Goal: Communication & Community: Answer question/provide support

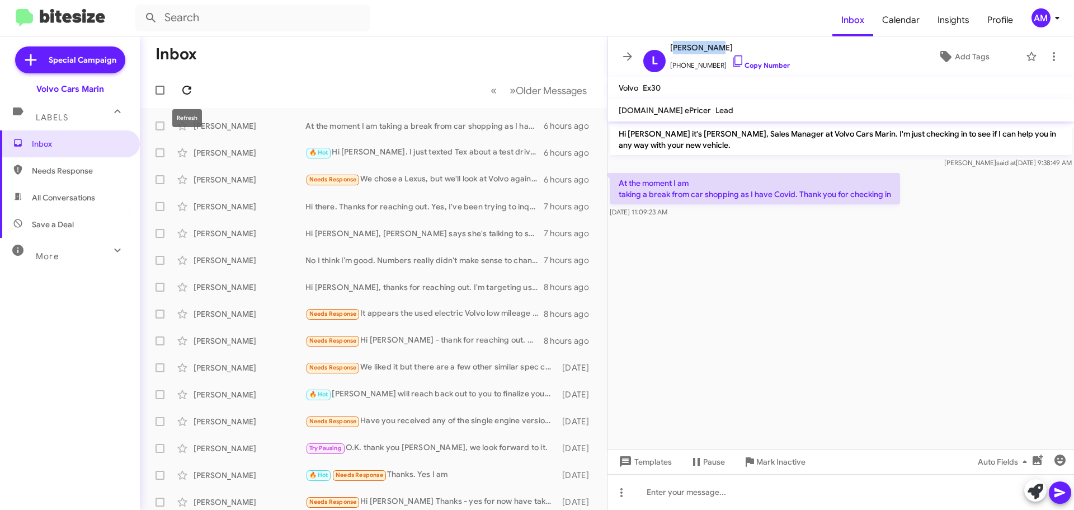
drag, startPoint x: 190, startPoint y: 88, endPoint x: 197, endPoint y: 89, distance: 7.4
click at [190, 89] on icon at bounding box center [186, 90] width 9 height 9
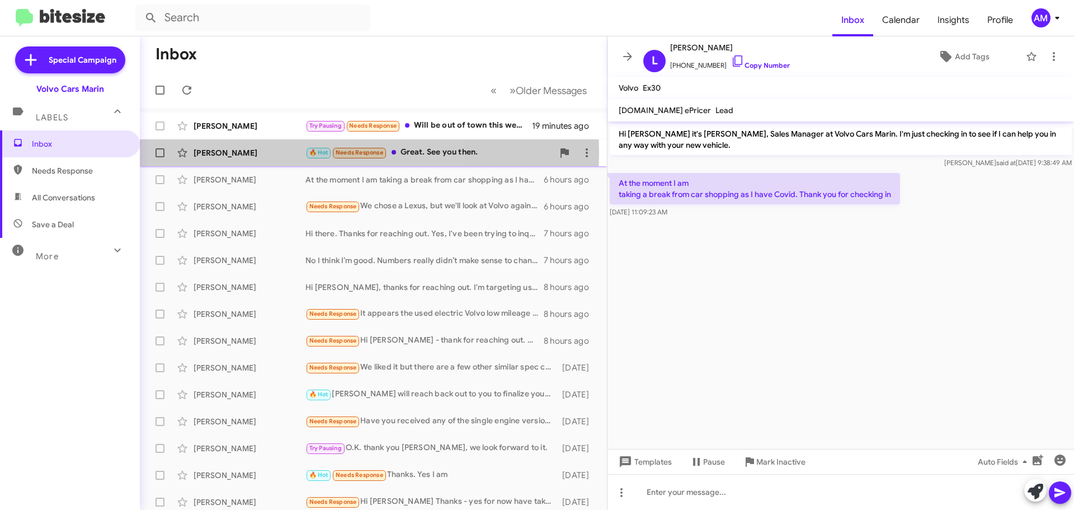
click at [247, 153] on div "[PERSON_NAME]" at bounding box center [250, 152] width 112 height 11
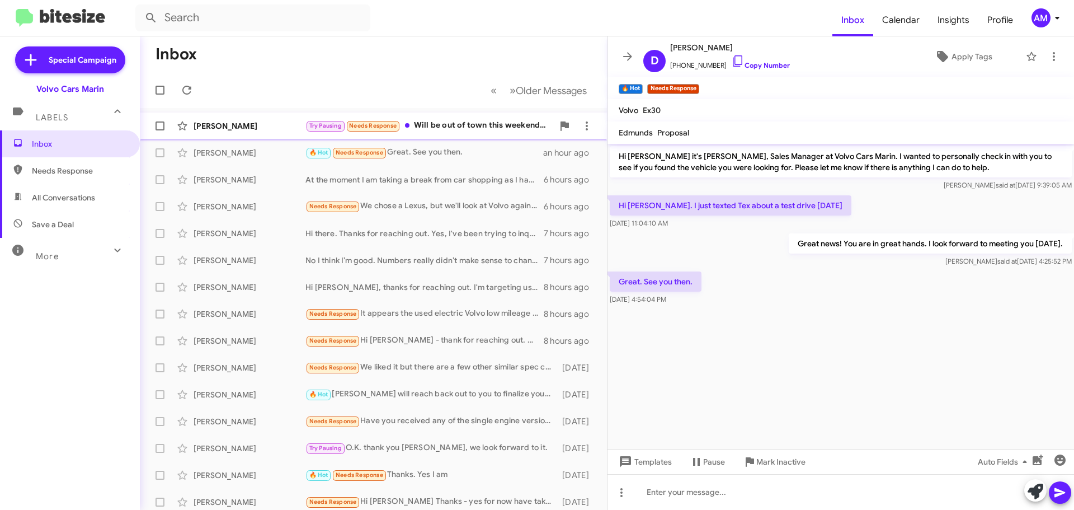
click at [243, 126] on div "[PERSON_NAME]" at bounding box center [250, 125] width 112 height 11
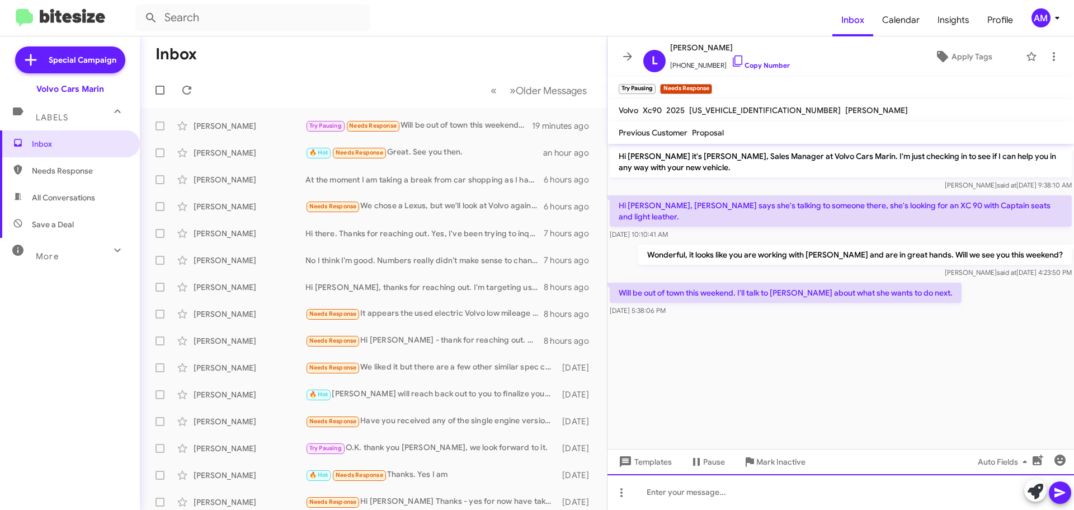
click at [652, 486] on div at bounding box center [841, 492] width 467 height 36
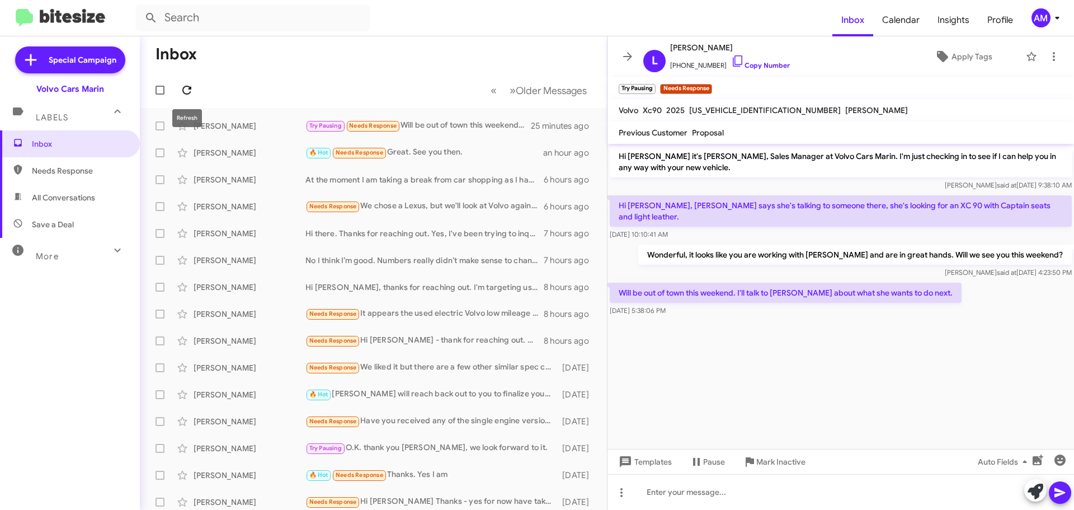
click at [184, 89] on icon at bounding box center [186, 89] width 13 height 13
click at [372, 84] on mat-toolbar-row "« Previous » Next Older Messages" at bounding box center [373, 90] width 467 height 36
